Goal: Check status: Check status

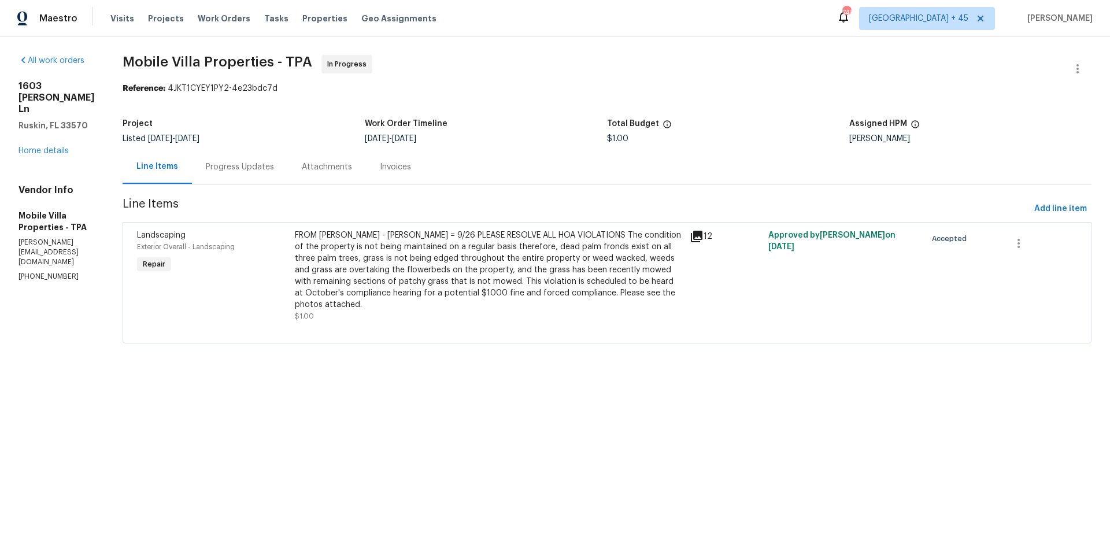
click at [257, 172] on div "Progress Updates" at bounding box center [240, 167] width 68 height 12
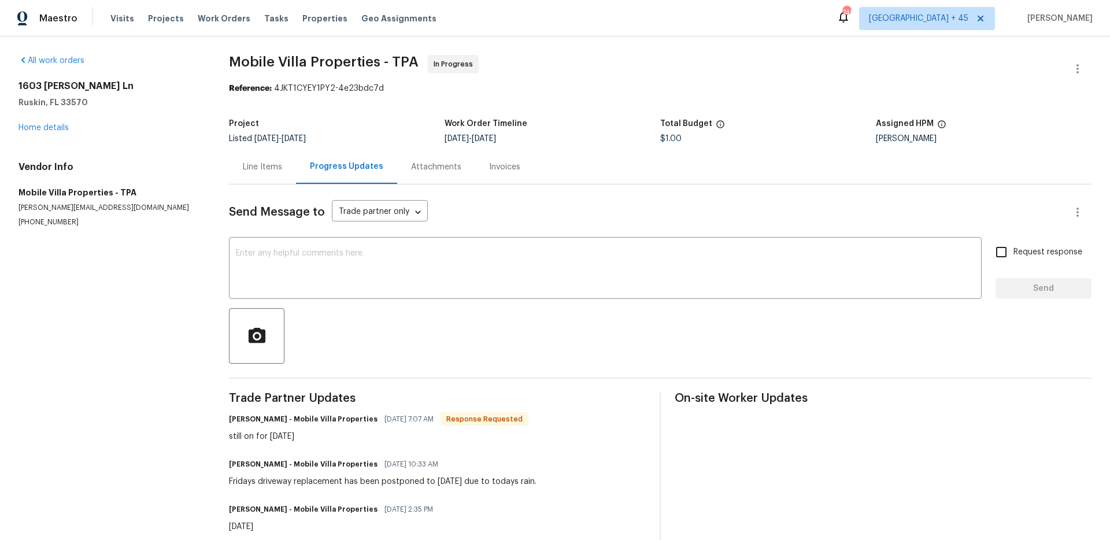
scroll to position [138, 0]
